Goal: Transaction & Acquisition: Book appointment/travel/reservation

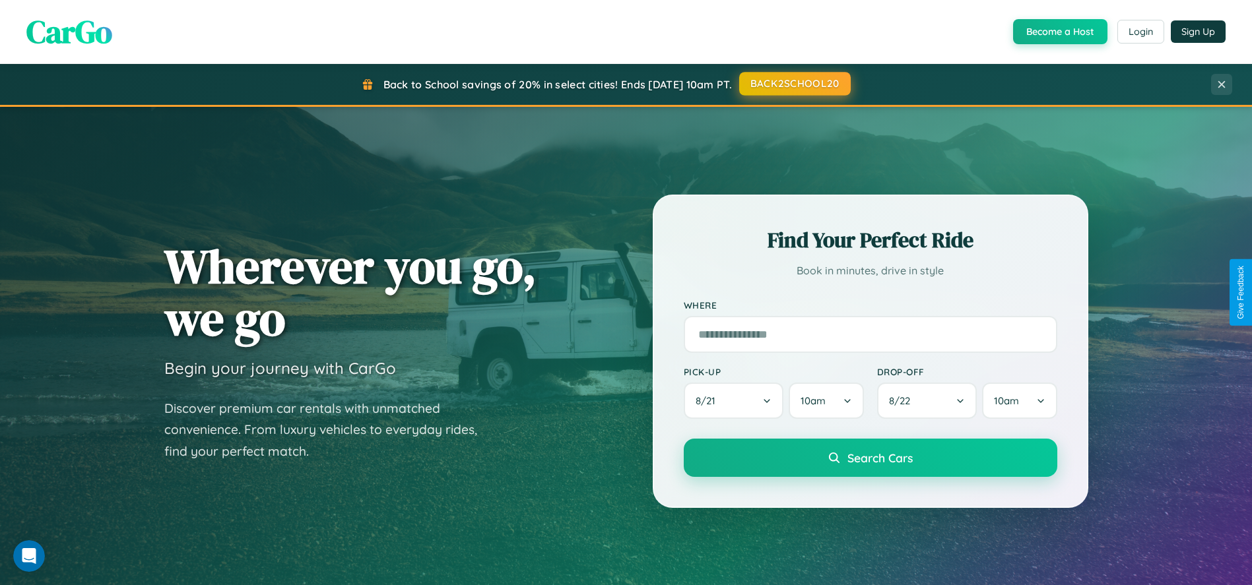
click at [794, 84] on button "BACK2SCHOOL20" at bounding box center [795, 84] width 112 height 24
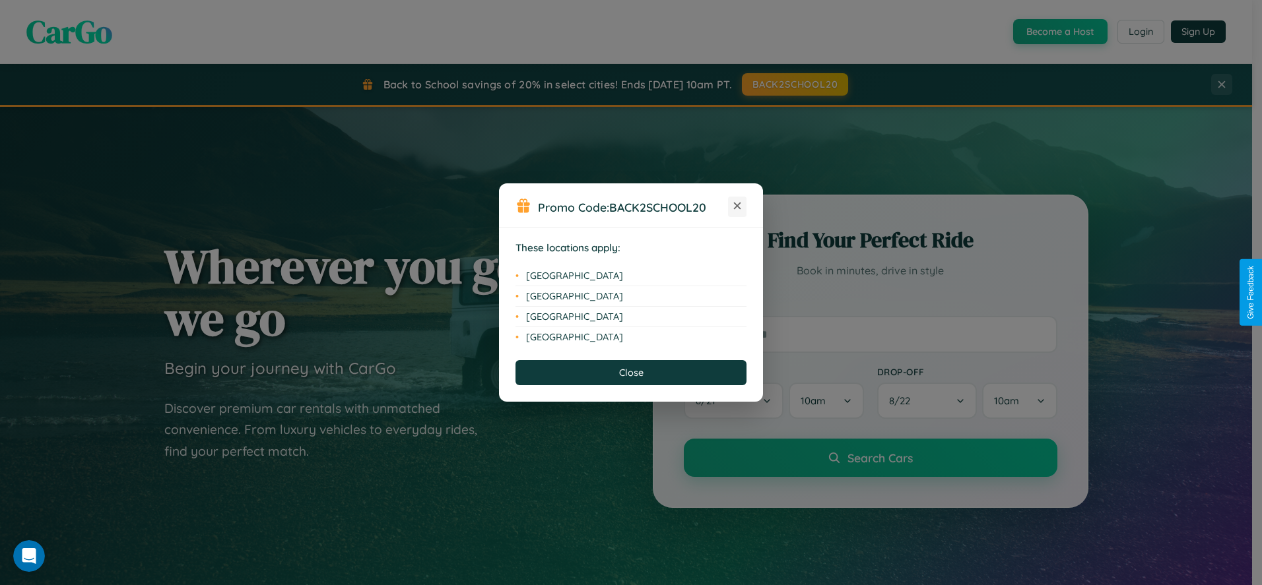
click at [737, 207] on icon at bounding box center [737, 206] width 7 height 7
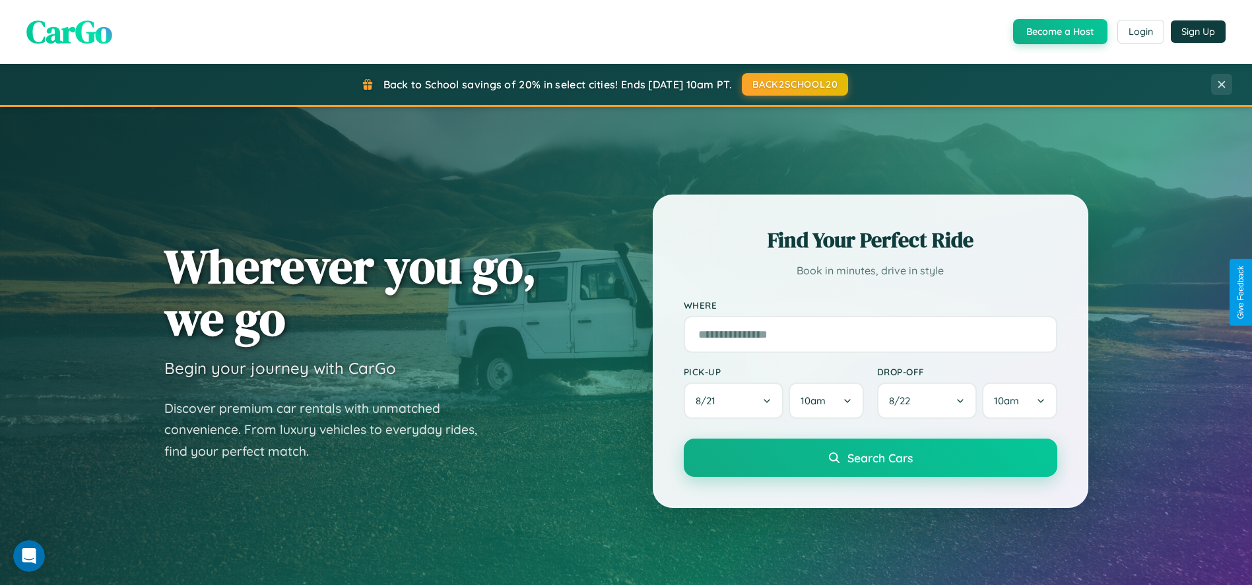
scroll to position [904, 0]
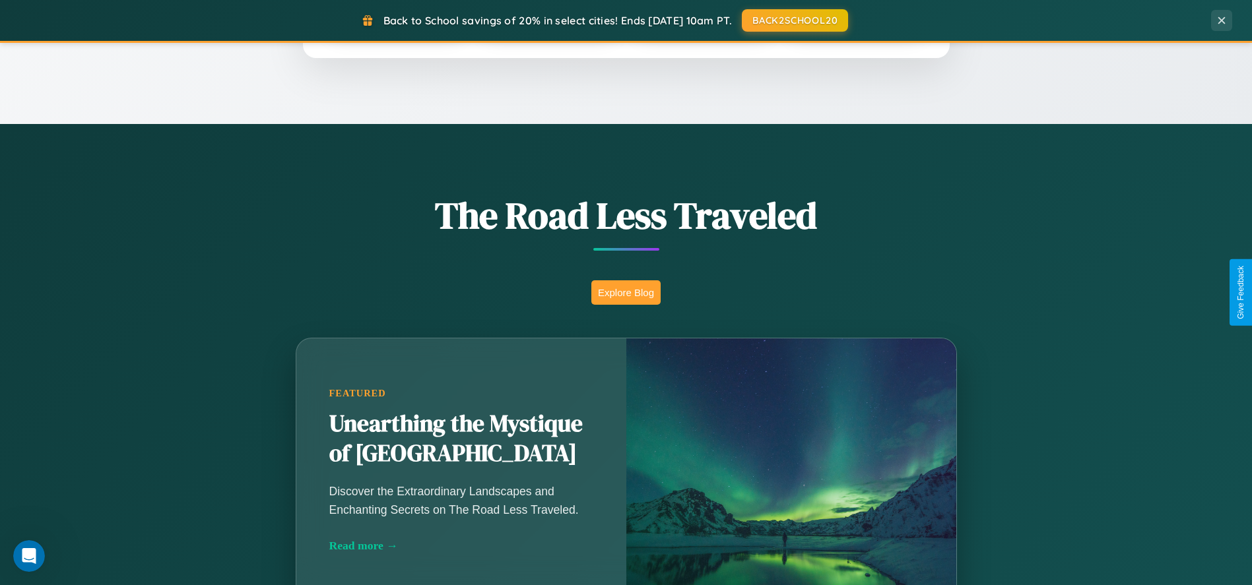
click at [626, 292] on button "Explore Blog" at bounding box center [625, 292] width 69 height 24
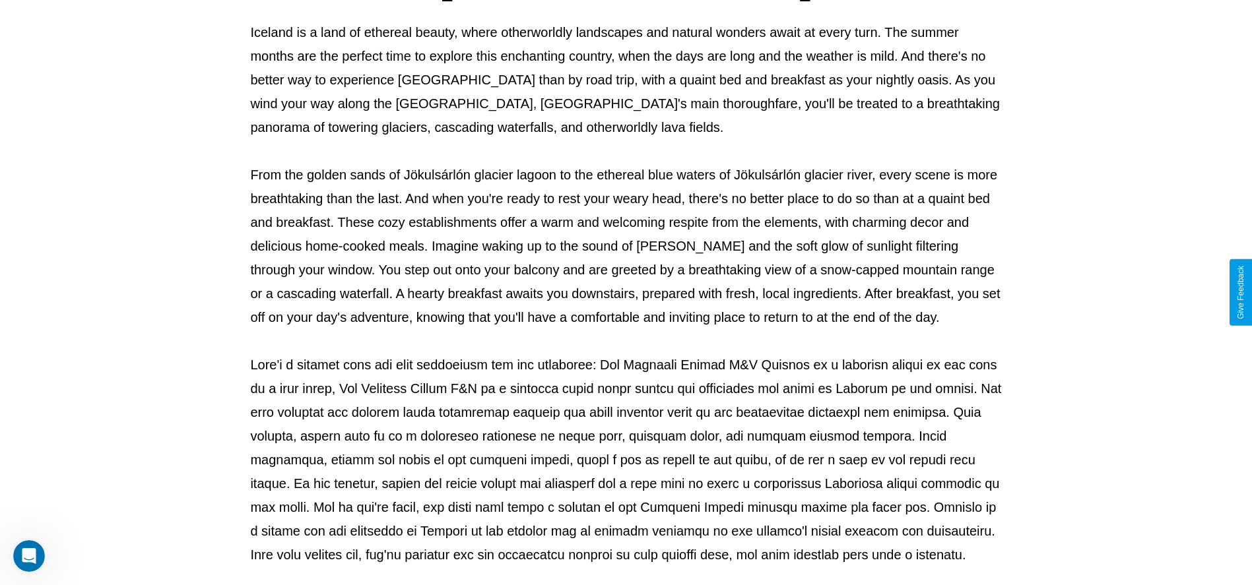
scroll to position [438, 0]
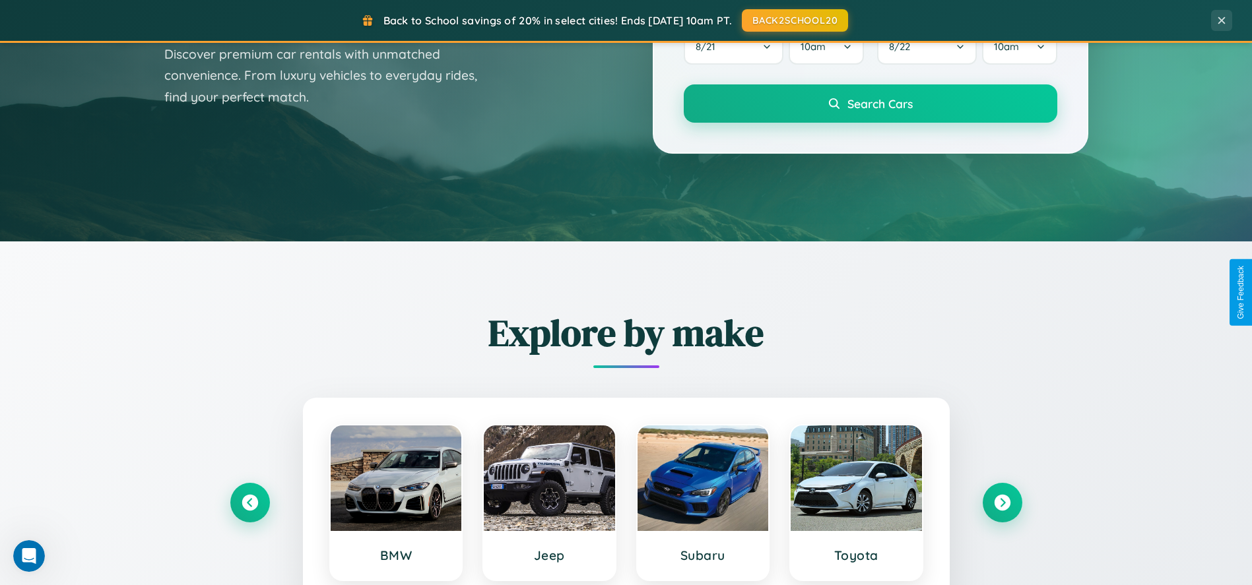
scroll to position [42, 0]
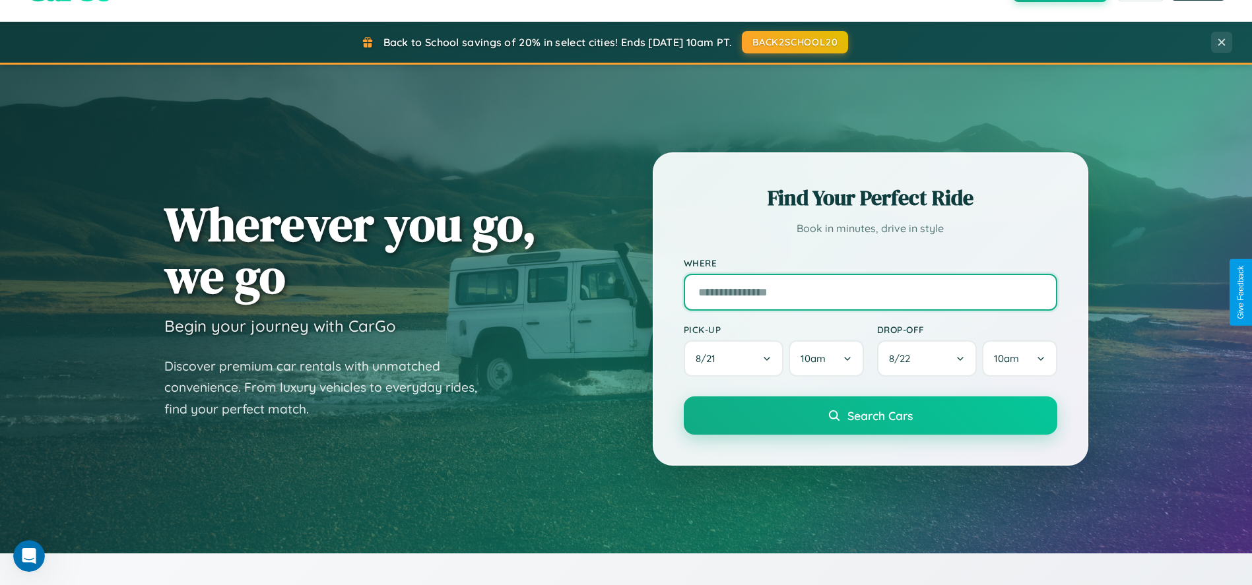
click at [870, 292] on input "text" at bounding box center [871, 292] width 374 height 37
type input "******"
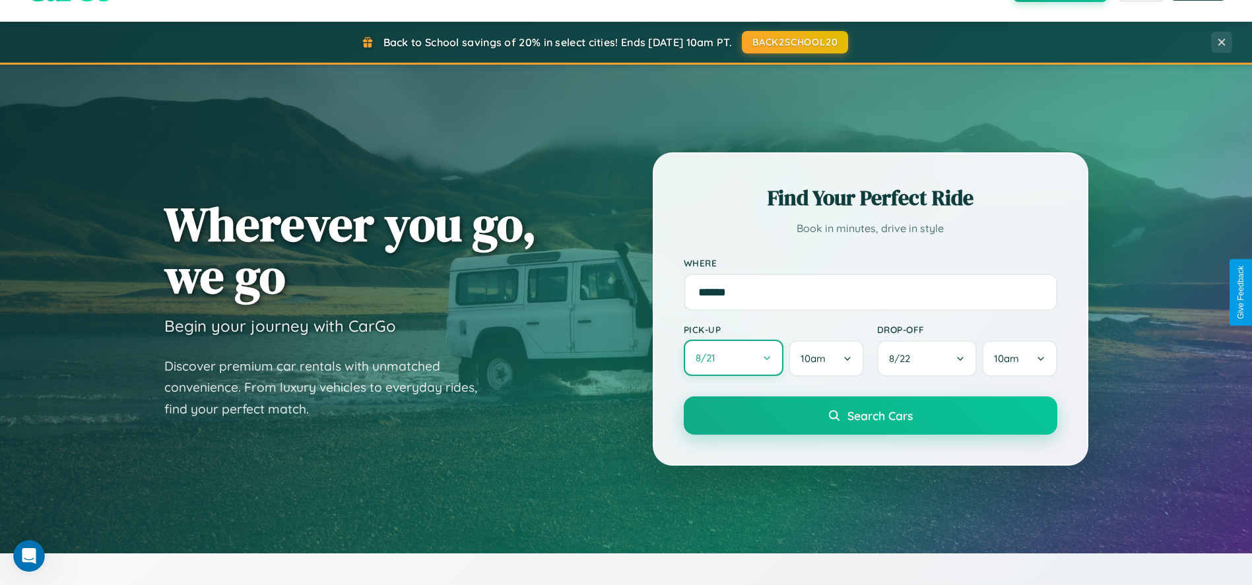
click at [733, 359] on button "8 / 21" at bounding box center [734, 358] width 100 height 36
select select "*"
select select "****"
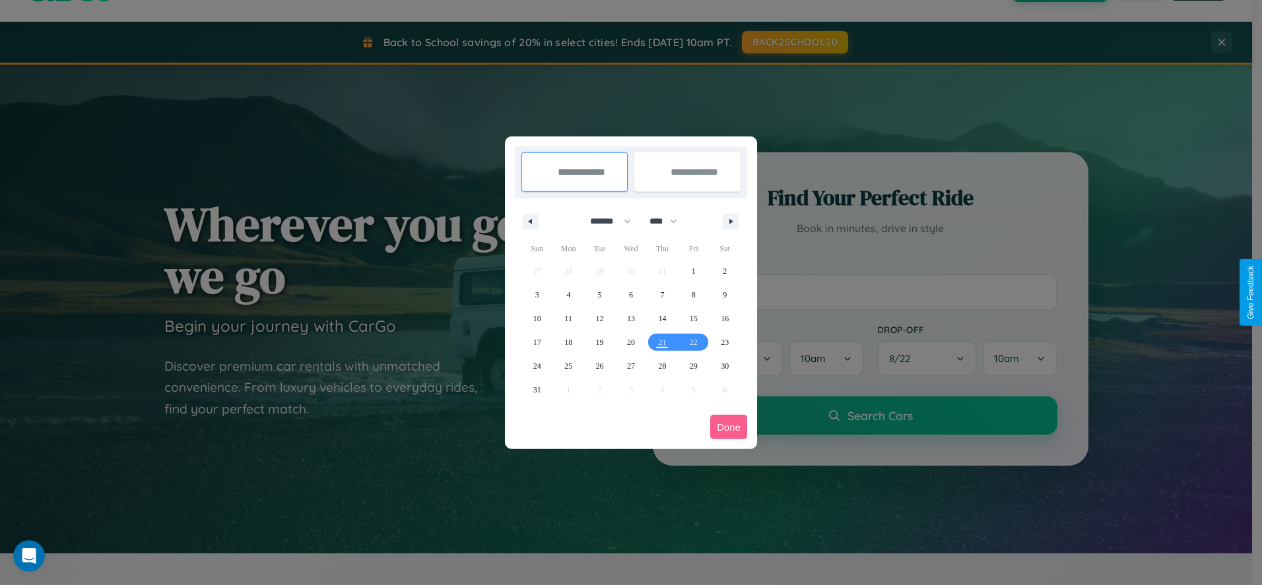
drag, startPoint x: 604, startPoint y: 221, endPoint x: 631, endPoint y: 265, distance: 50.9
click at [604, 221] on select "******* ******** ***** ***** *** **** **** ****** ********* ******* ******** **…" at bounding box center [608, 222] width 56 height 22
select select "*"
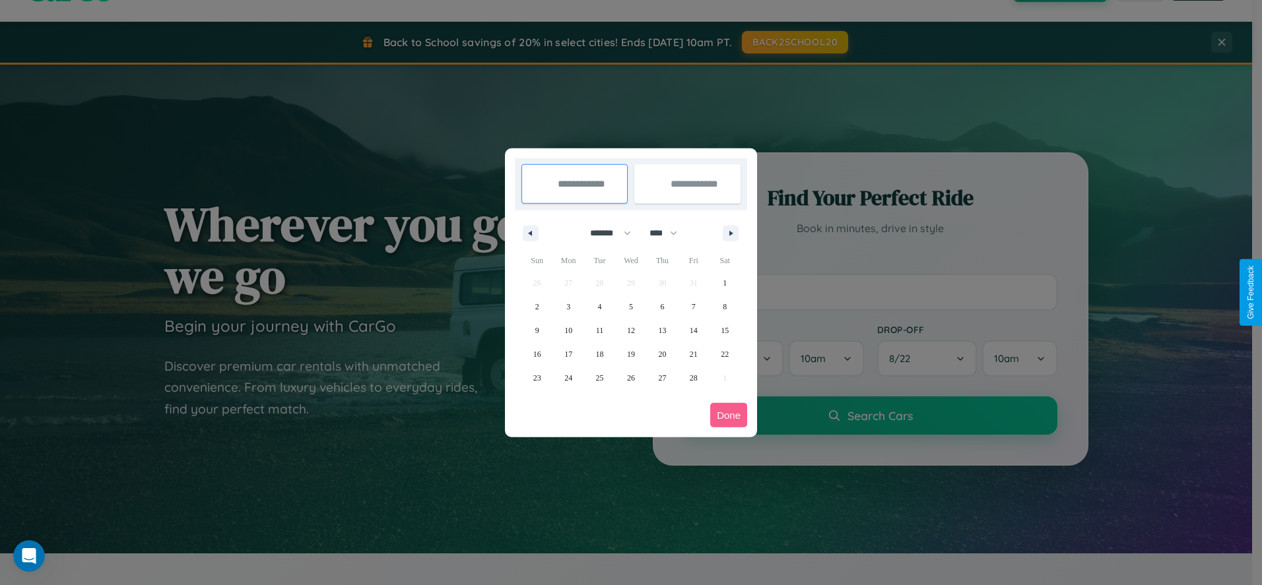
drag, startPoint x: 669, startPoint y: 233, endPoint x: 631, endPoint y: 265, distance: 49.7
click at [669, 233] on select "**** **** **** **** **** **** **** **** **** **** **** **** **** **** **** ****…" at bounding box center [663, 233] width 40 height 22
select select "****"
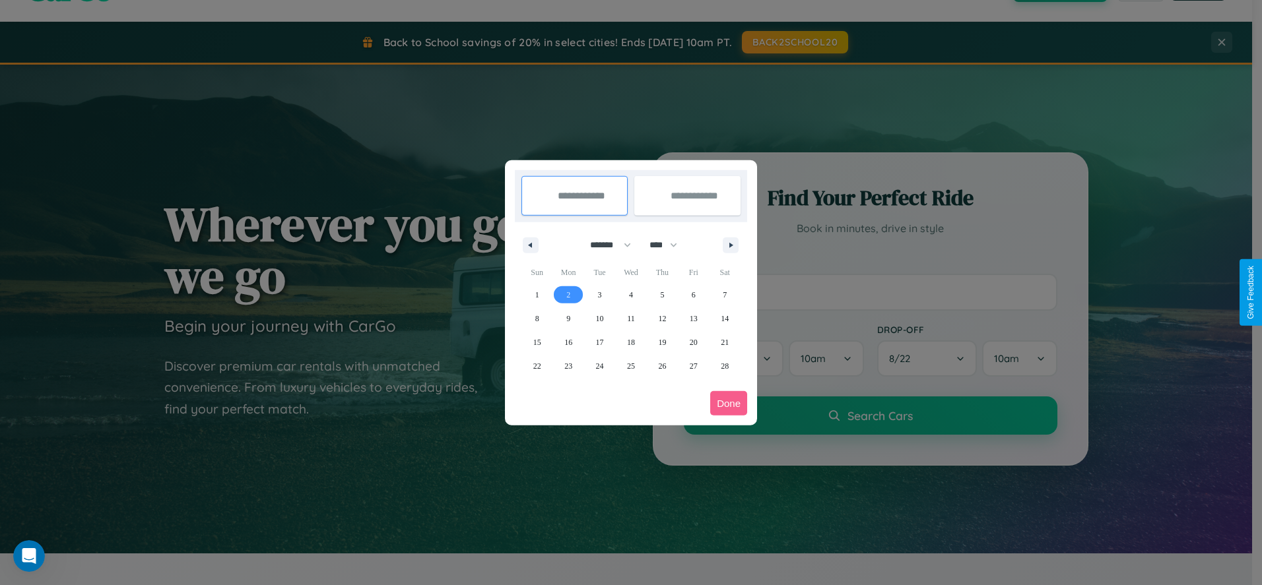
click at [568, 294] on span "2" at bounding box center [568, 295] width 4 height 24
type input "**********"
click at [693, 294] on span "6" at bounding box center [694, 295] width 4 height 24
type input "**********"
click at [729, 403] on button "Done" at bounding box center [728, 403] width 37 height 24
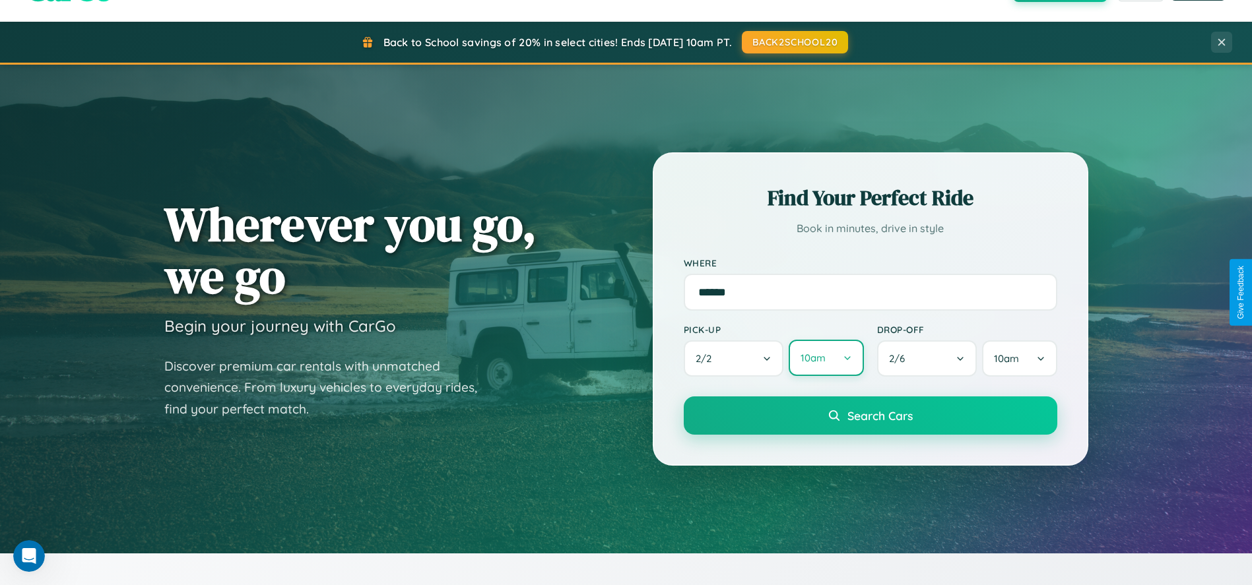
click at [826, 359] on button "10am" at bounding box center [826, 358] width 75 height 36
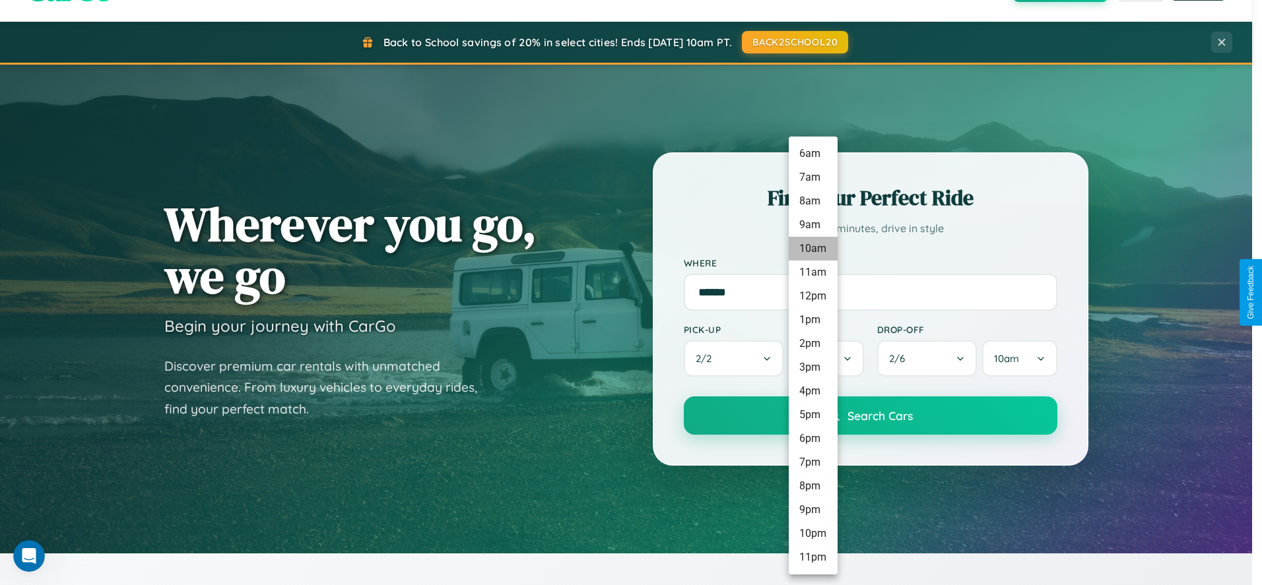
click at [812, 249] on li "10am" at bounding box center [813, 249] width 49 height 24
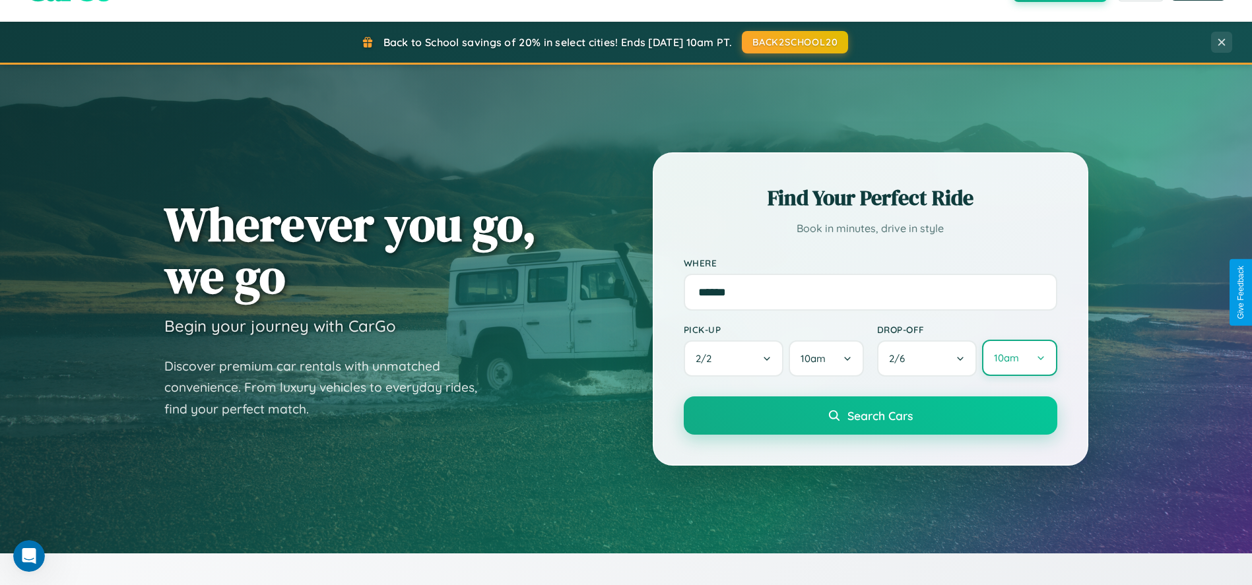
click at [1019, 359] on button "10am" at bounding box center [1019, 358] width 75 height 36
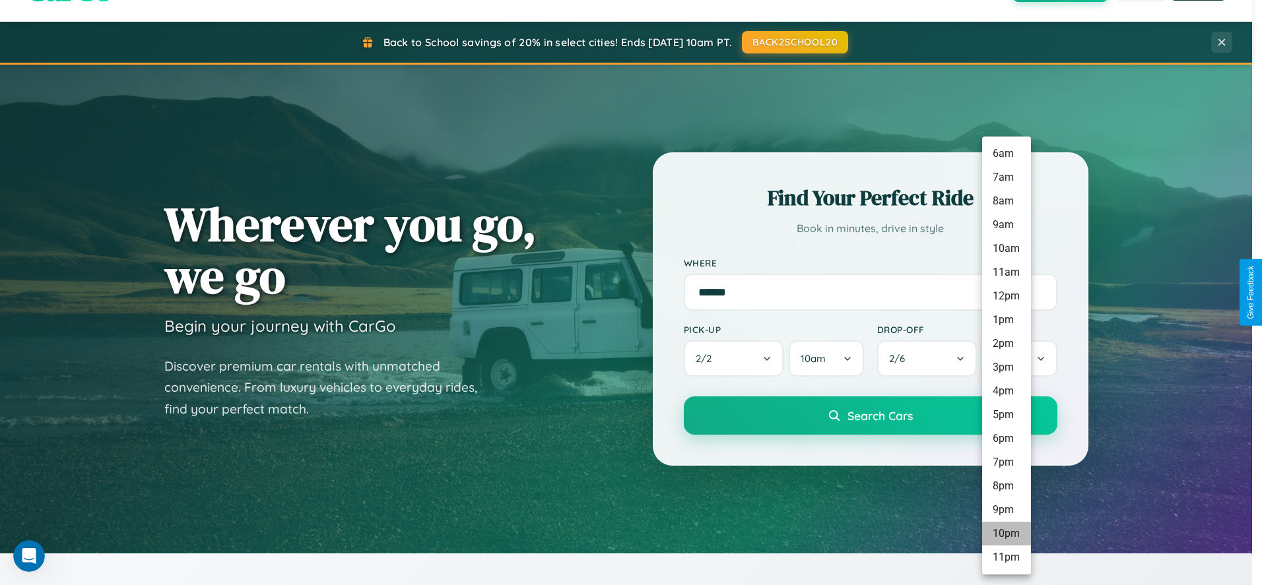
click at [1006, 534] on li "10pm" at bounding box center [1006, 534] width 49 height 24
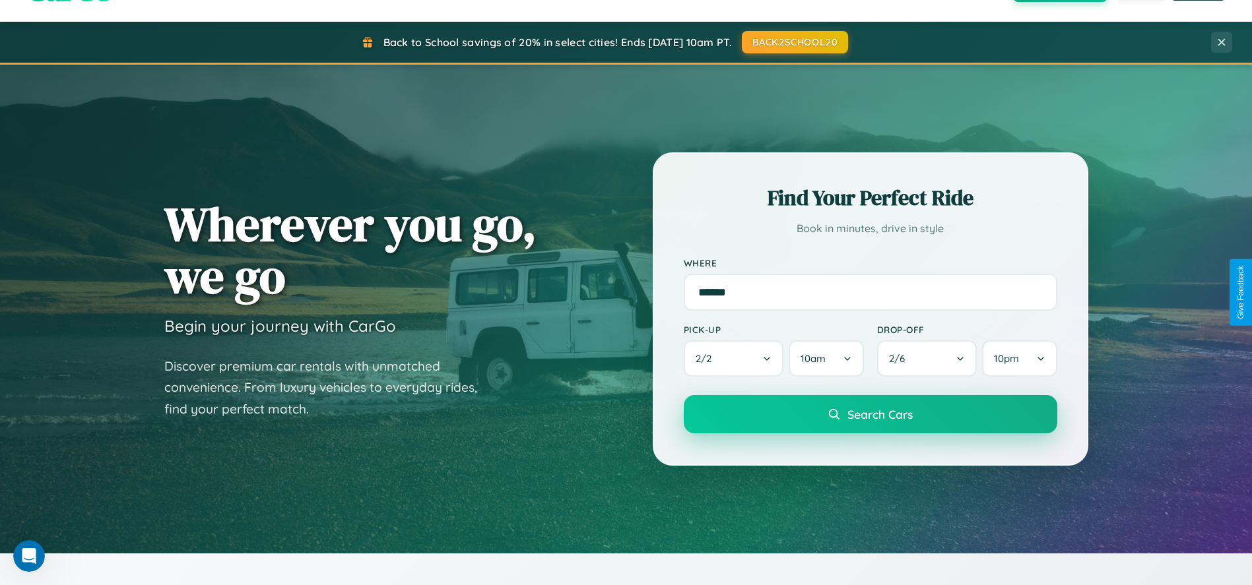
click at [870, 416] on span "Search Cars" at bounding box center [879, 414] width 65 height 15
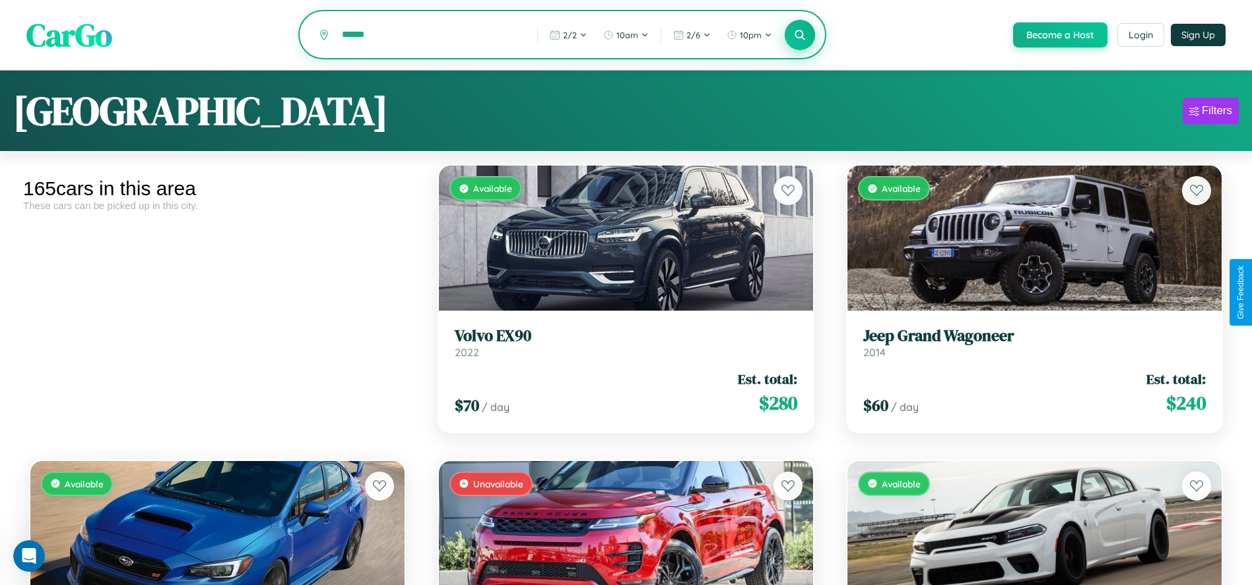
type input "******"
click at [799, 36] on icon at bounding box center [800, 34] width 13 height 13
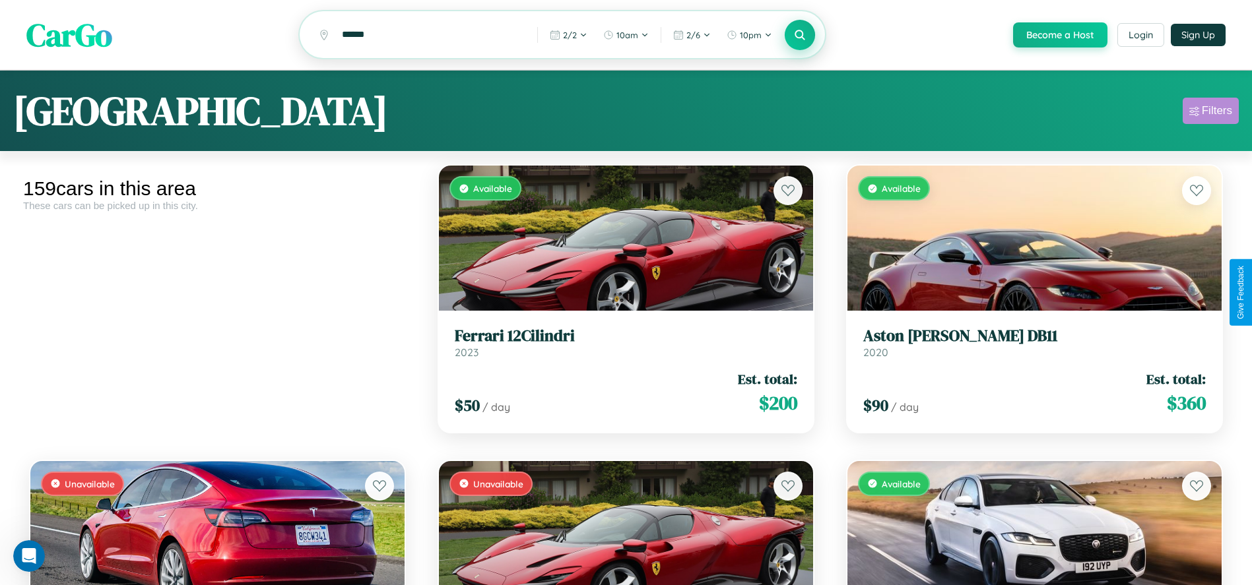
click at [1210, 113] on div "Filters" at bounding box center [1217, 110] width 30 height 13
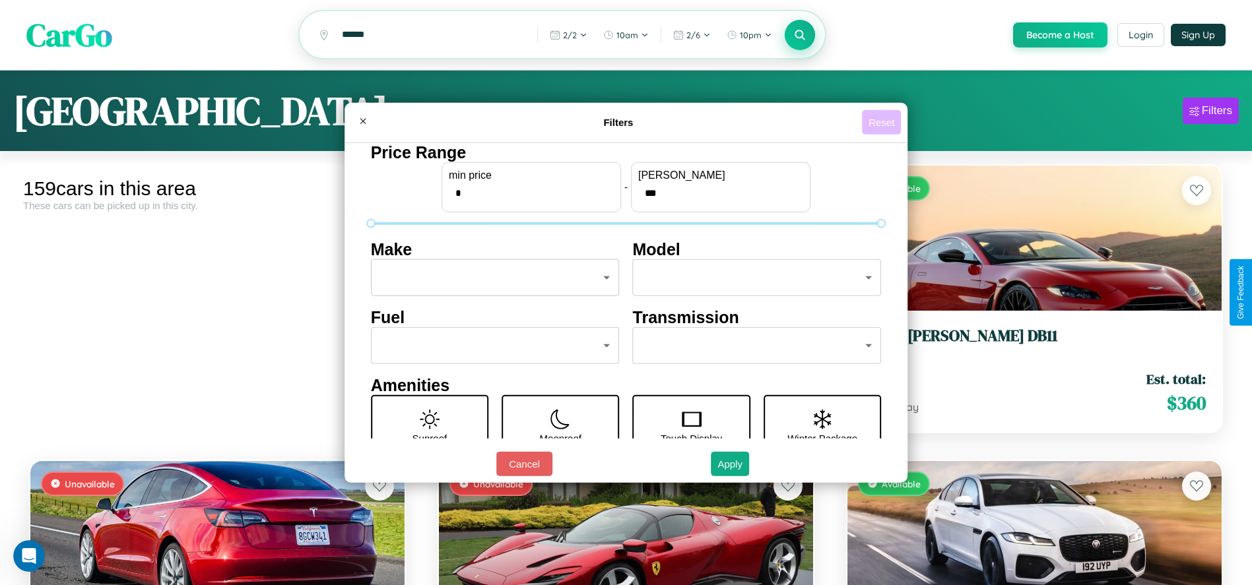
click at [884, 122] on button "Reset" at bounding box center [881, 122] width 39 height 24
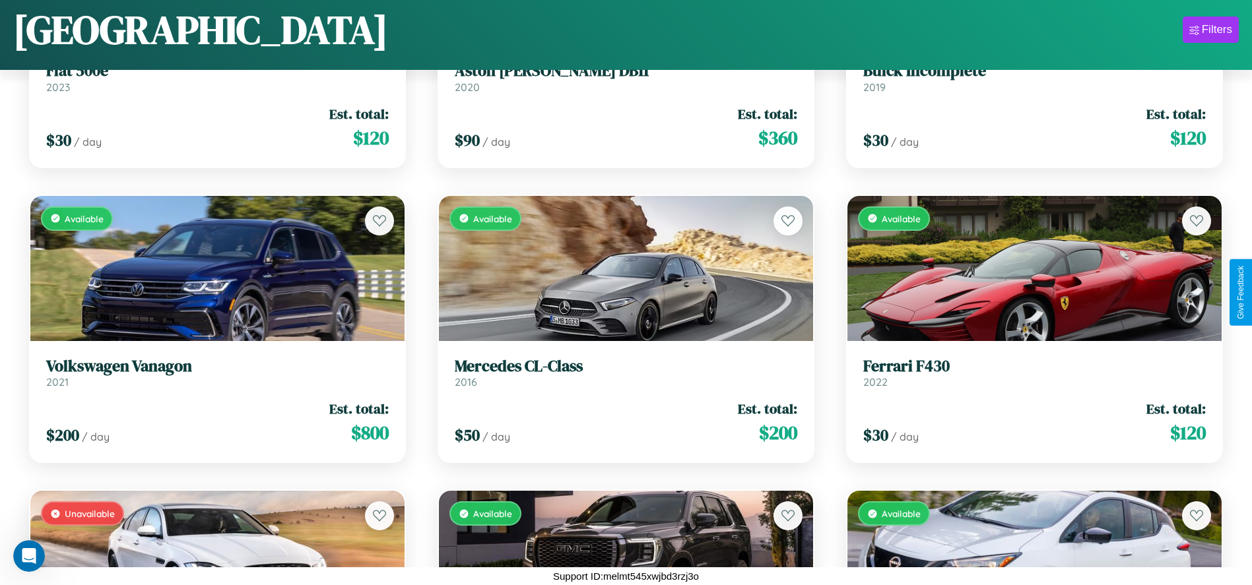
scroll to position [10242, 0]
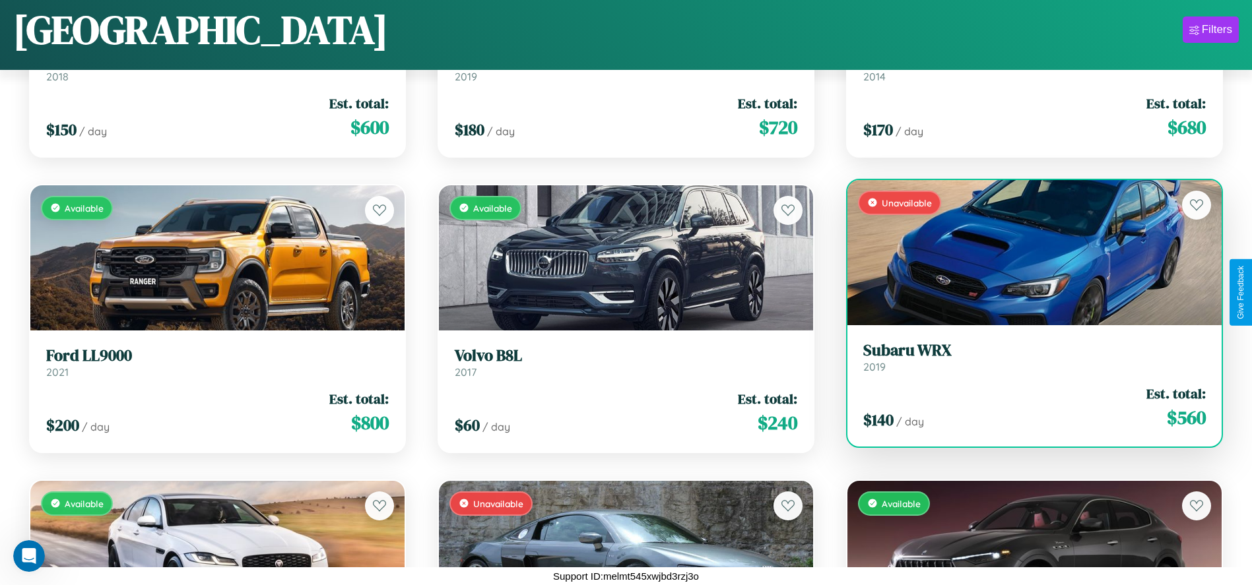
click at [1026, 257] on div "Unavailable" at bounding box center [1034, 252] width 374 height 145
click at [1026, 252] on div "Unavailable" at bounding box center [1034, 252] width 374 height 145
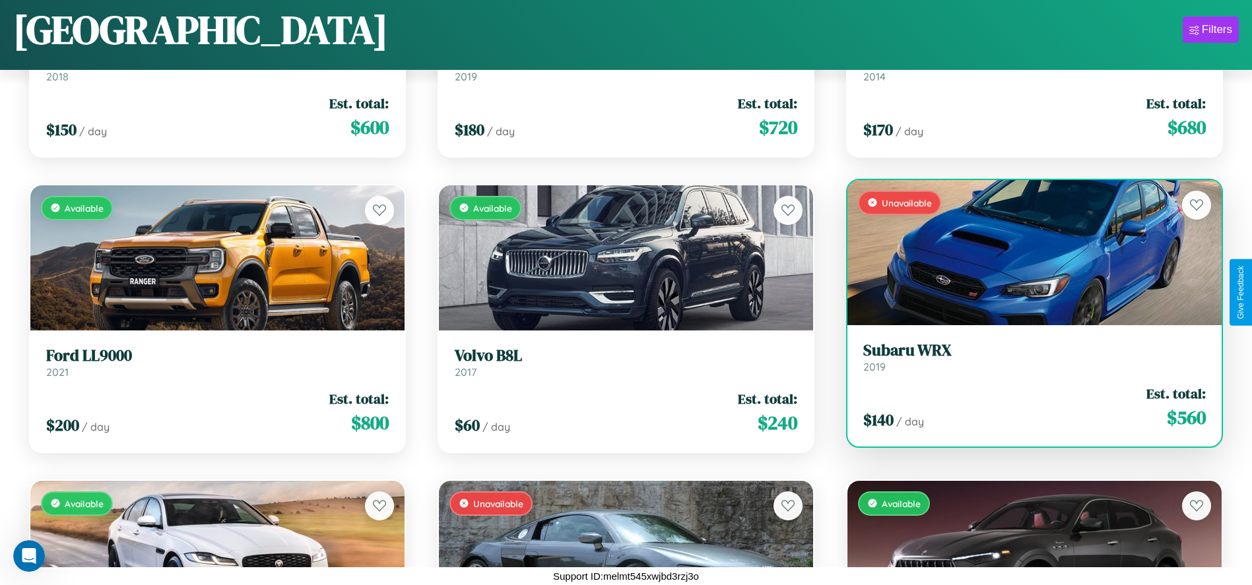
click at [1026, 252] on div "Unavailable" at bounding box center [1034, 252] width 374 height 145
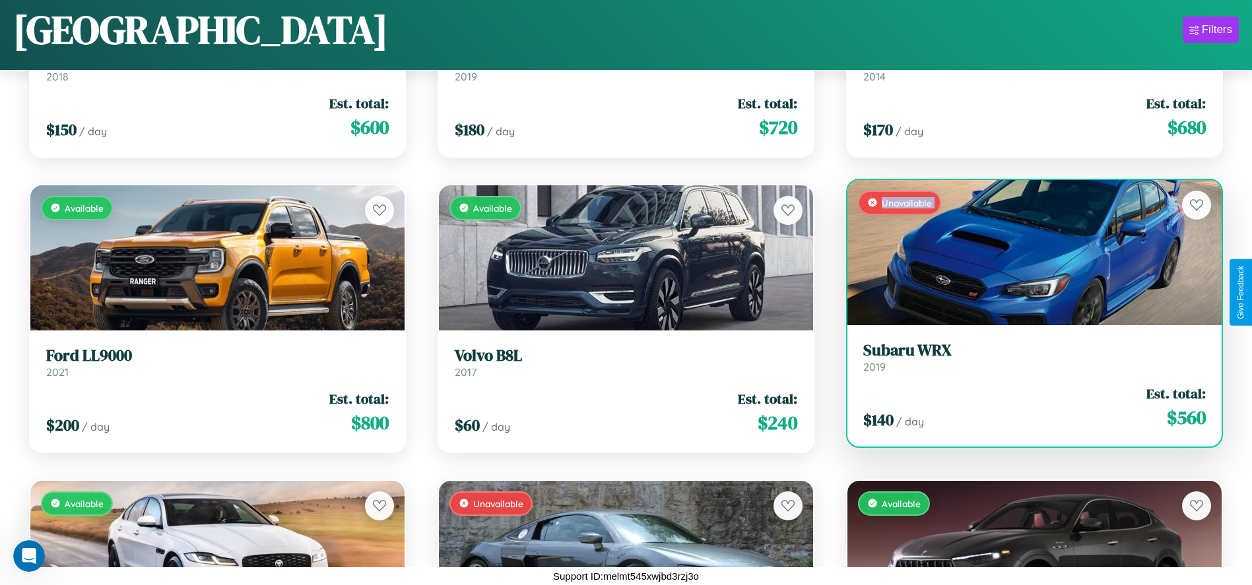
click at [1026, 252] on div "Unavailable" at bounding box center [1034, 252] width 374 height 145
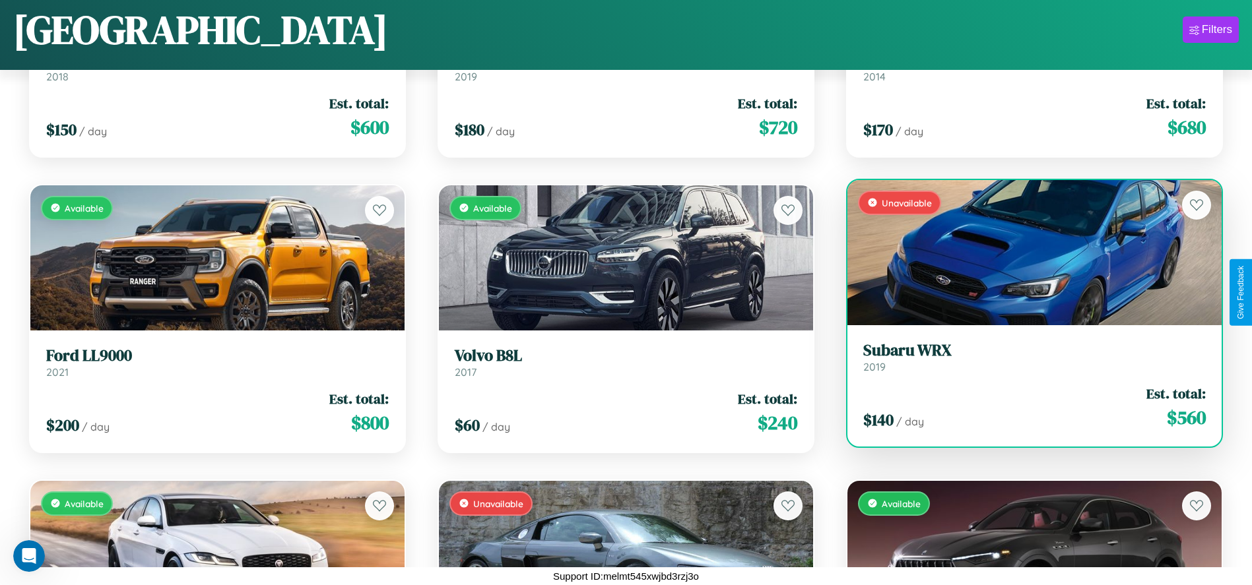
click at [1026, 252] on div "Unavailable" at bounding box center [1034, 252] width 374 height 145
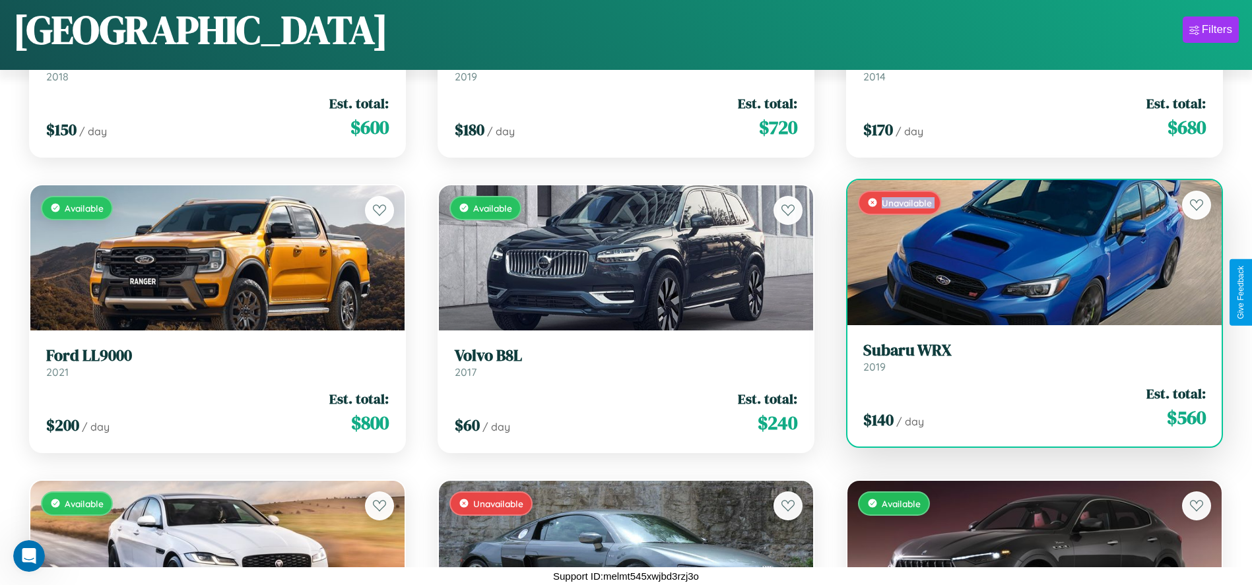
click at [1026, 252] on div "Unavailable" at bounding box center [1034, 252] width 374 height 145
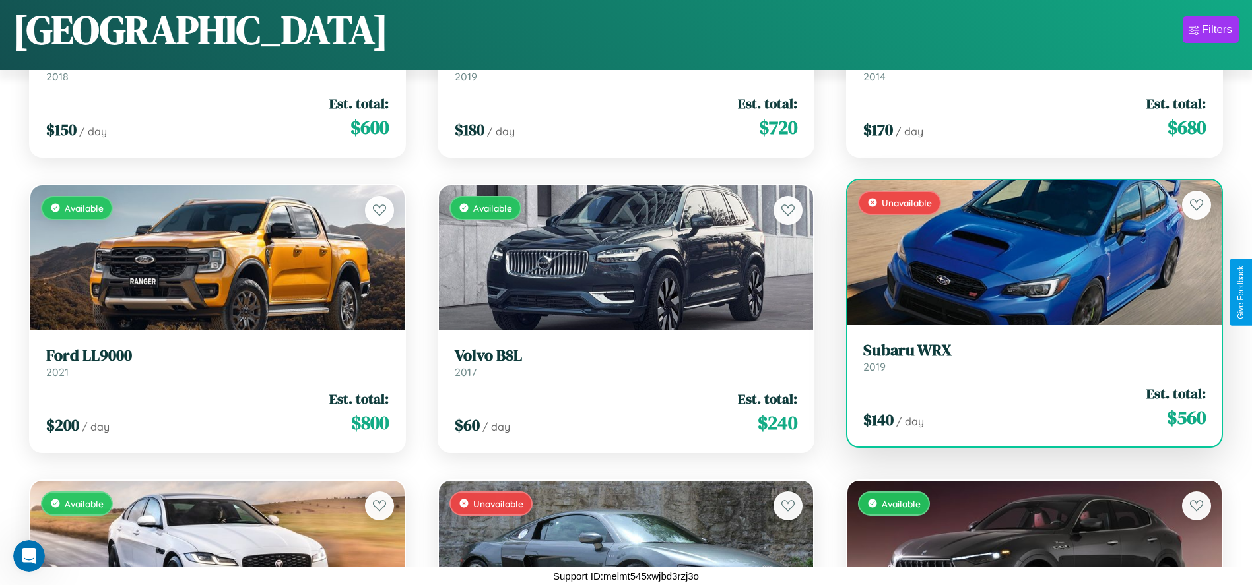
click at [1026, 357] on h3 "Subaru WRX" at bounding box center [1034, 350] width 342 height 19
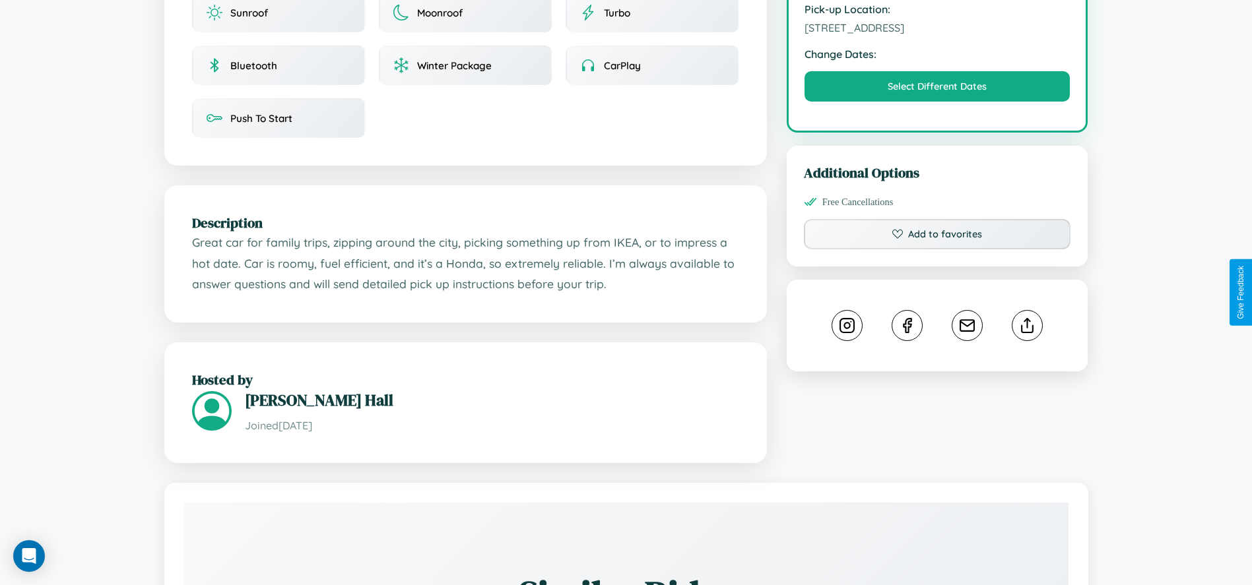
scroll to position [485, 0]
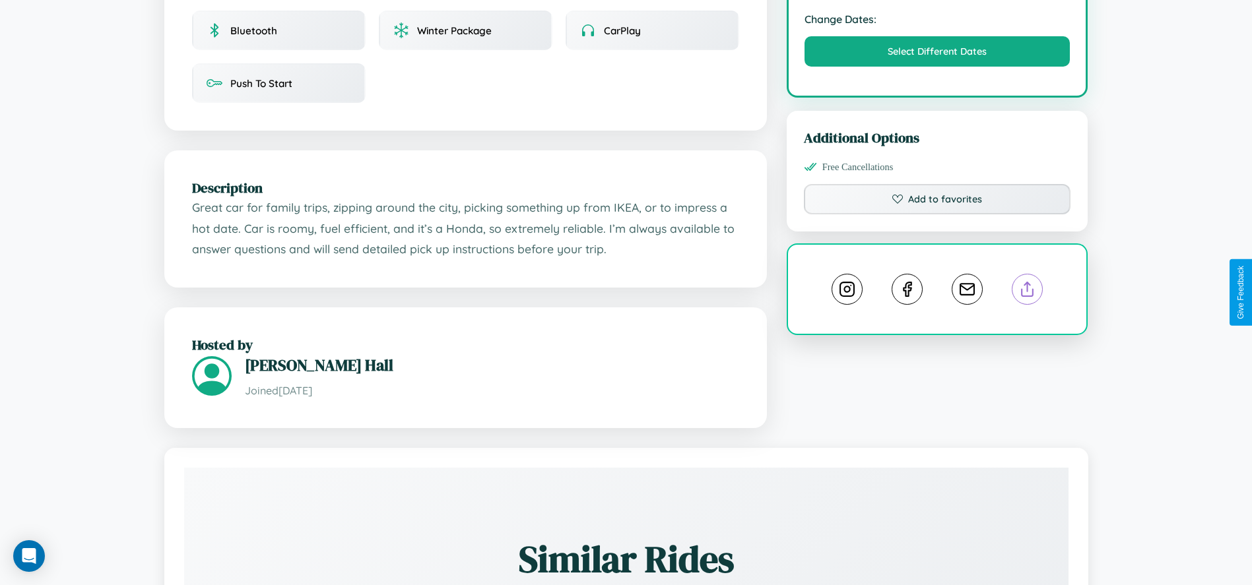
click at [1027, 291] on line at bounding box center [1027, 286] width 0 height 9
